Goal: Communication & Community: Ask a question

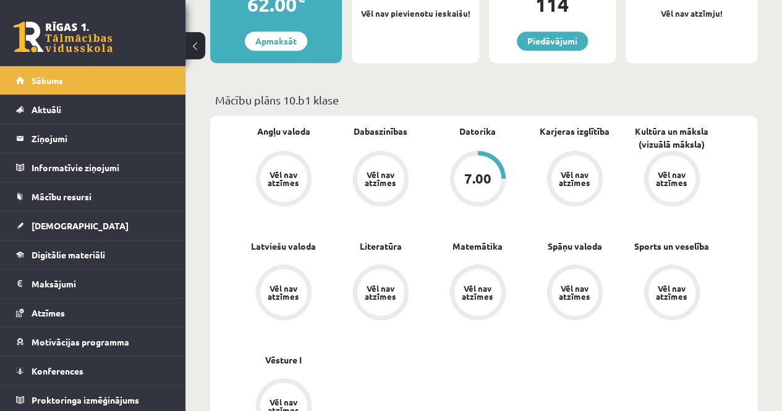
scroll to position [247, 0]
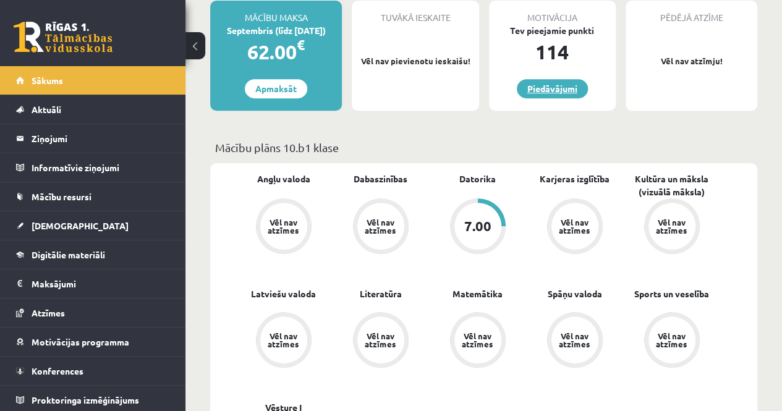
click at [556, 85] on link "Piedāvājumi" at bounding box center [552, 88] width 71 height 19
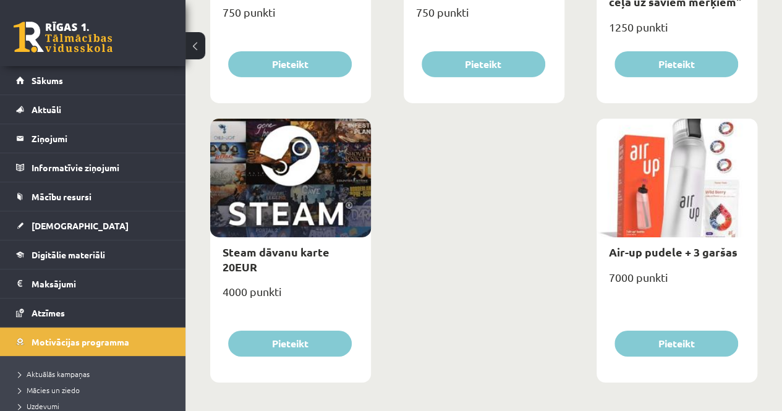
scroll to position [2046, 0]
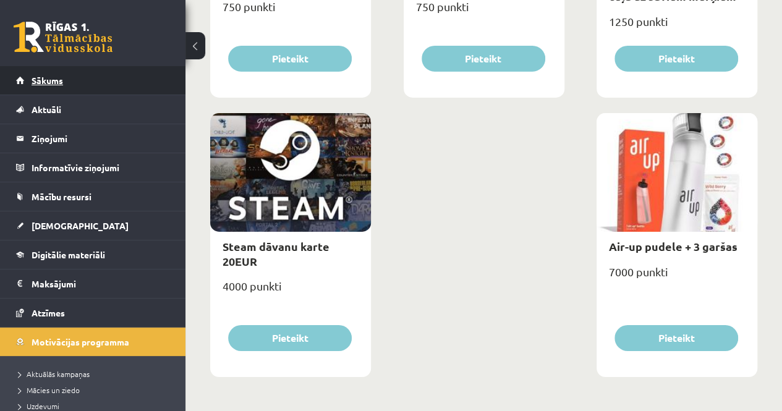
click at [57, 74] on link "Sākums" at bounding box center [93, 80] width 154 height 28
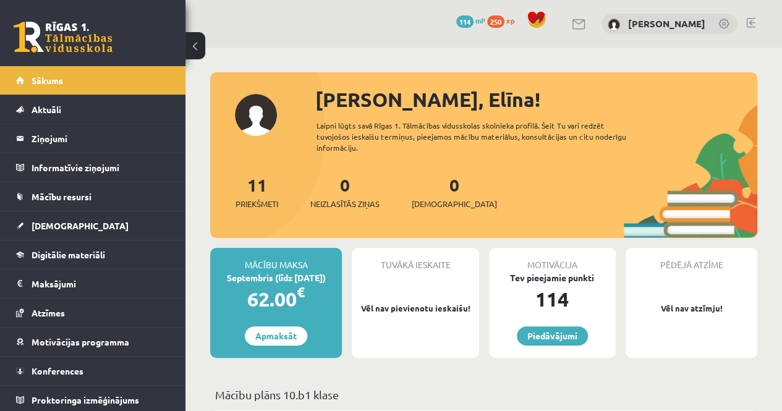
click at [69, 142] on legend "Ziņojumi 0" at bounding box center [101, 138] width 138 height 28
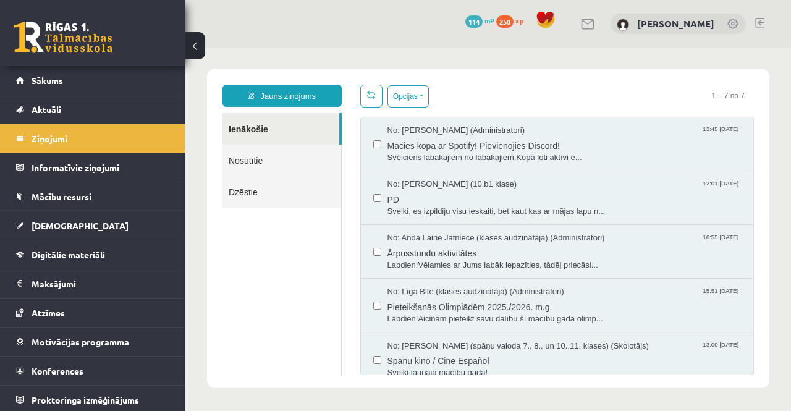
click at [252, 169] on link "Nosūtītie" at bounding box center [281, 161] width 119 height 32
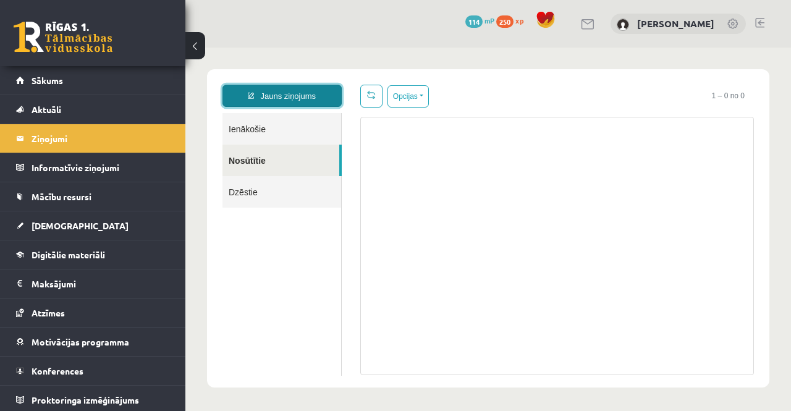
click at [273, 99] on link "Jauns ziņojums" at bounding box center [281, 96] width 119 height 22
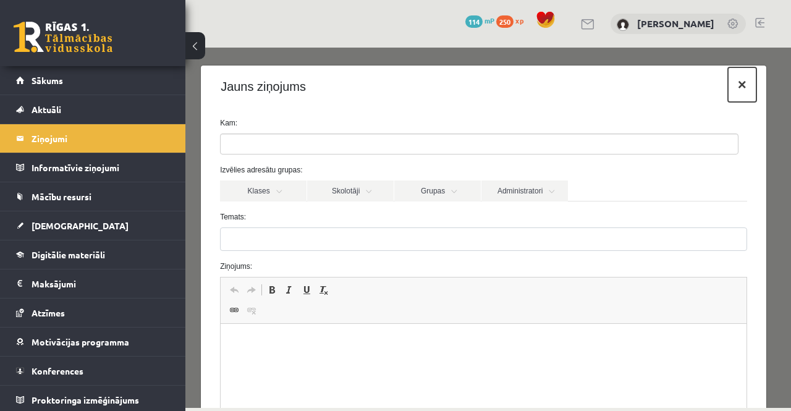
click at [735, 90] on button "×" at bounding box center [742, 84] width 28 height 35
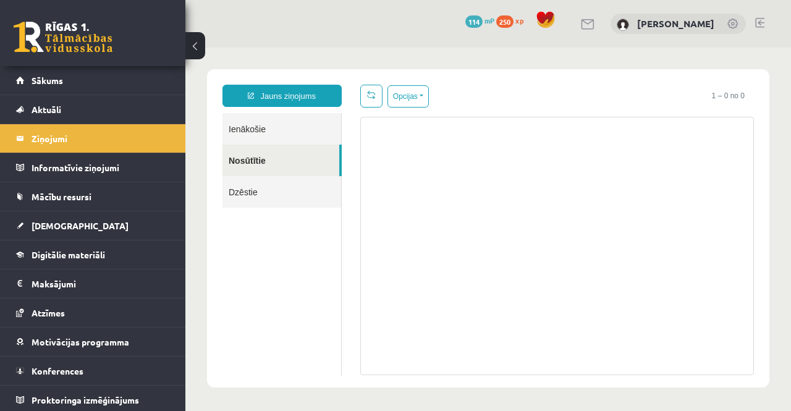
click at [284, 128] on link "Ienākošie" at bounding box center [281, 129] width 119 height 32
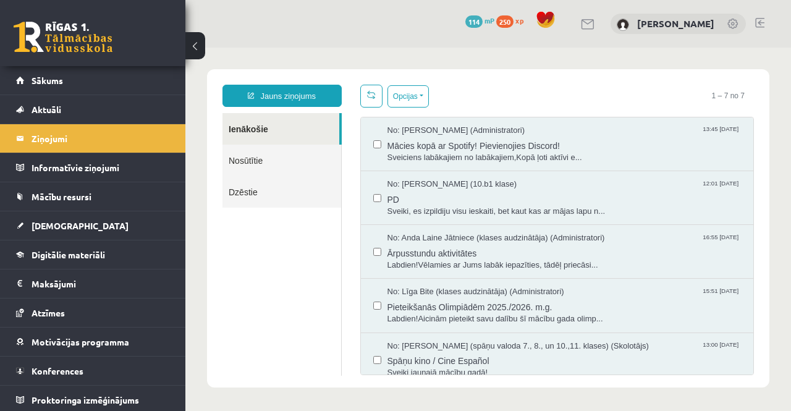
click at [494, 27] on div "114 mP" at bounding box center [479, 21] width 29 height 14
click at [514, 18] on span "250" at bounding box center [504, 21] width 17 height 12
